Goal: Task Accomplishment & Management: Use online tool/utility

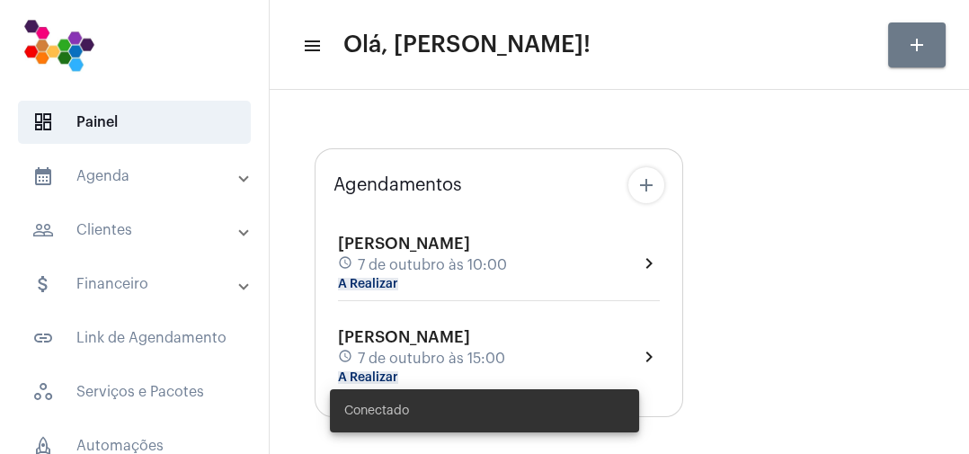
type input "[URL][DOMAIN_NAME]"
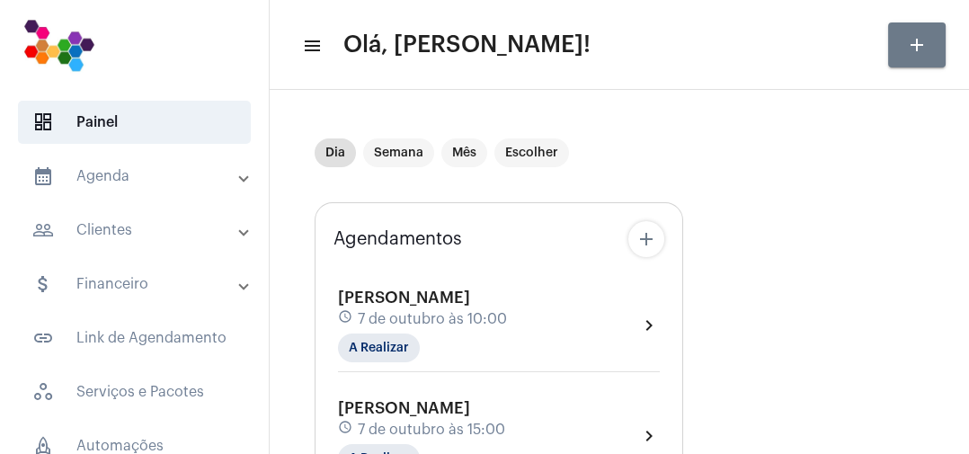
click at [601, 395] on div "[PERSON_NAME] schedule [DATE] 15:00 A Realizar chevron_right" at bounding box center [498, 436] width 331 height 83
click at [602, 371] on mat-divider at bounding box center [499, 371] width 322 height 1
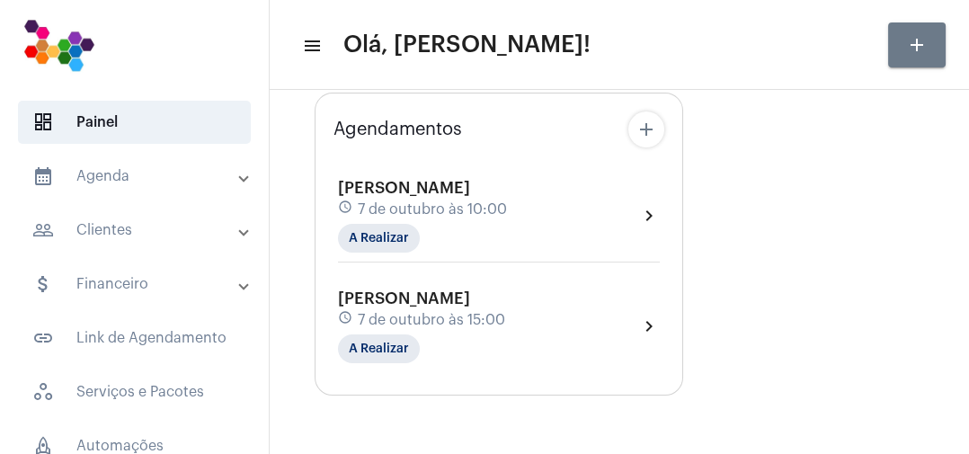
scroll to position [109, 0]
click at [183, 124] on span "dashboard Painel" at bounding box center [134, 122] width 233 height 43
click at [405, 236] on mat-chip "A Realizar" at bounding box center [379, 239] width 82 height 29
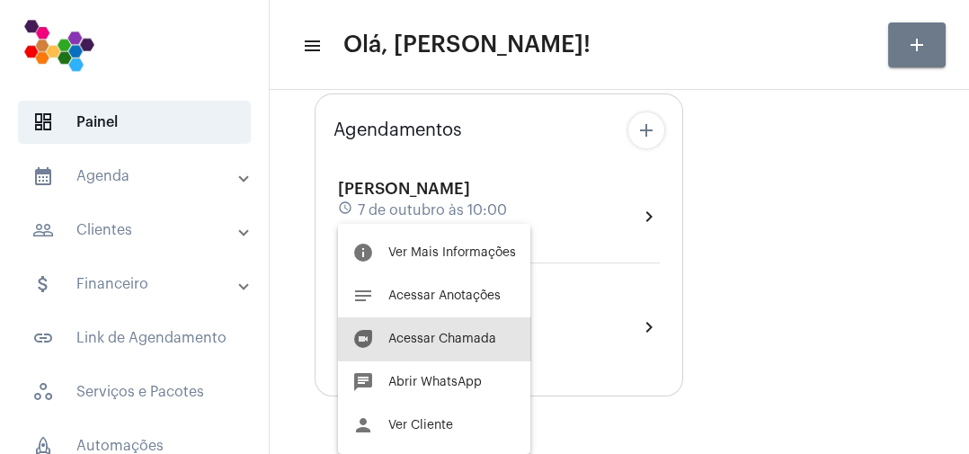
click at [487, 337] on span "Acessar Chamada" at bounding box center [442, 339] width 108 height 13
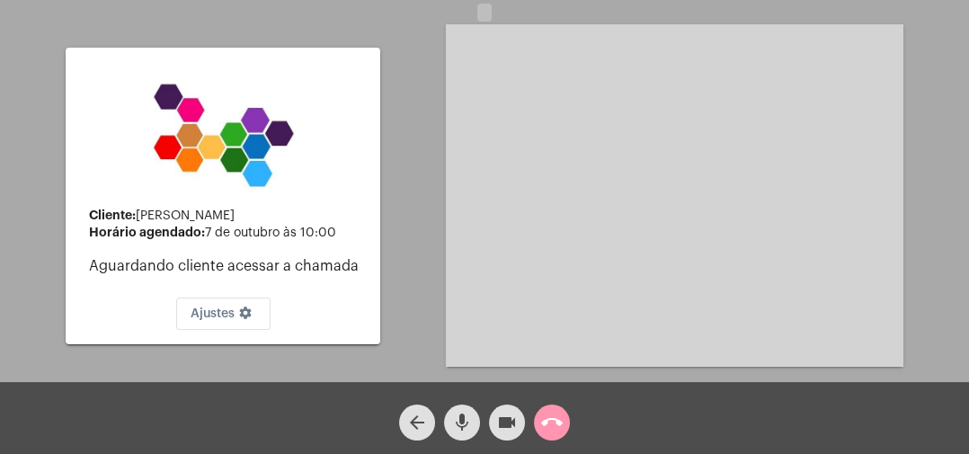
click at [497, 426] on mat-icon "videocam" at bounding box center [507, 423] width 22 height 22
click at [508, 422] on mat-icon "videocam_off" at bounding box center [507, 423] width 22 height 22
